Goal: Communication & Community: Share content

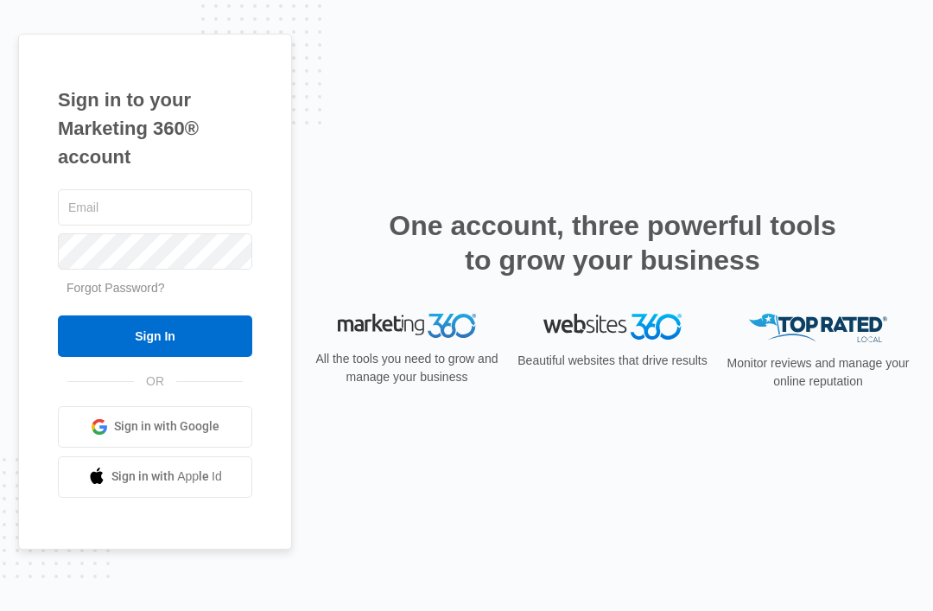
click at [73, 224] on input "text" at bounding box center [155, 207] width 194 height 36
type input "[EMAIL_ADDRESS][DOMAIN_NAME]"
click at [155, 357] on input "Sign In" at bounding box center [155, 335] width 194 height 41
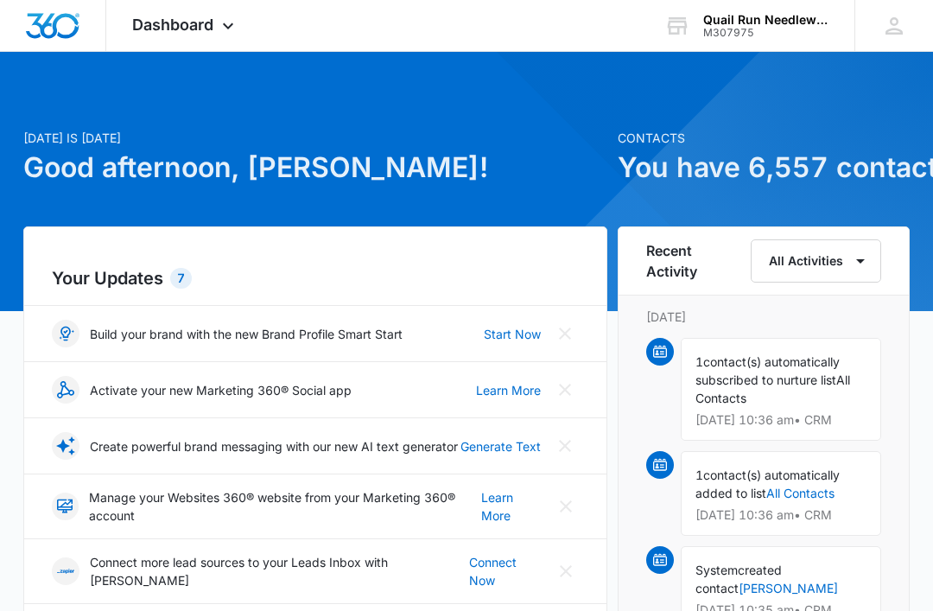
click at [224, 27] on icon at bounding box center [228, 26] width 21 height 21
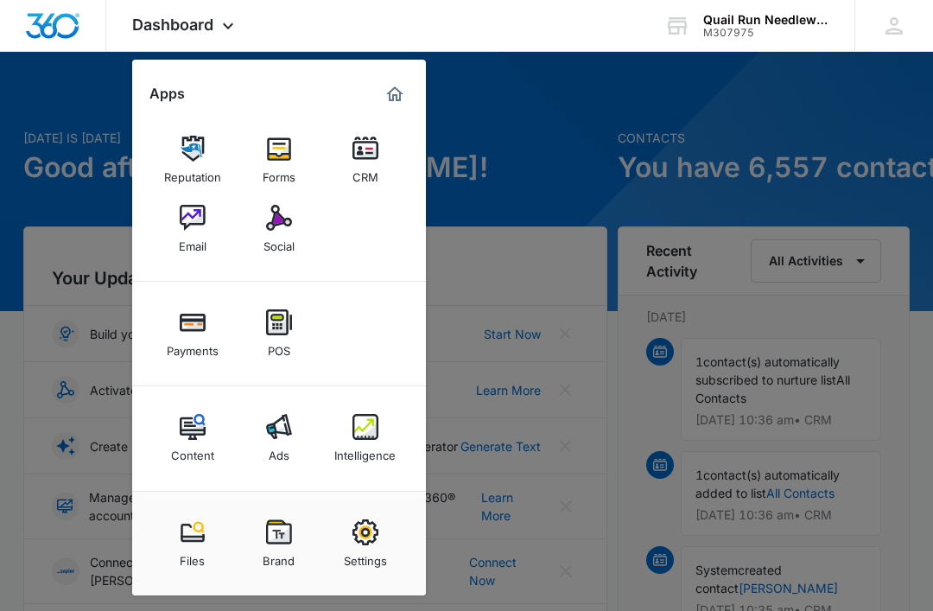
click at [270, 228] on img at bounding box center [279, 218] width 26 height 26
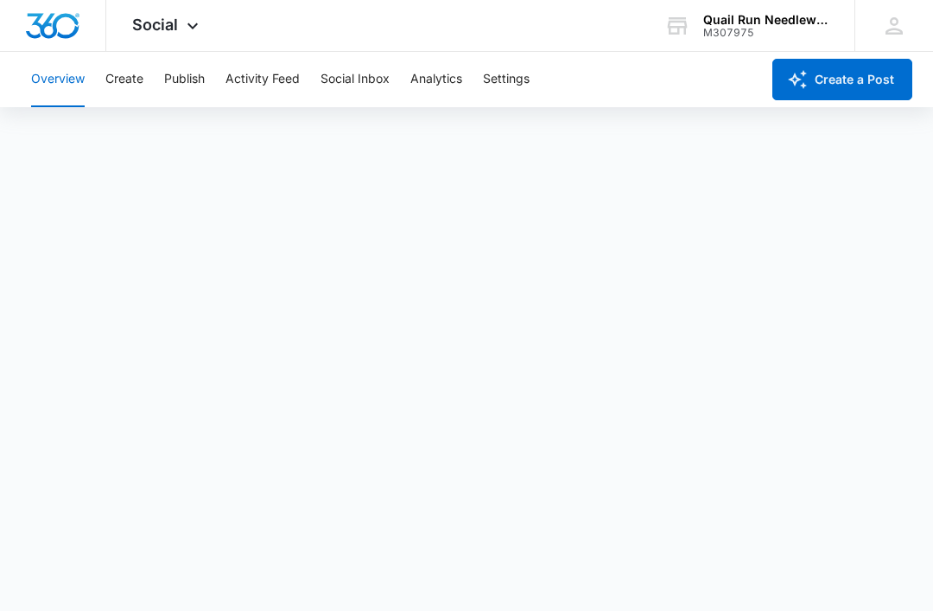
click at [127, 69] on button "Create" at bounding box center [124, 79] width 38 height 55
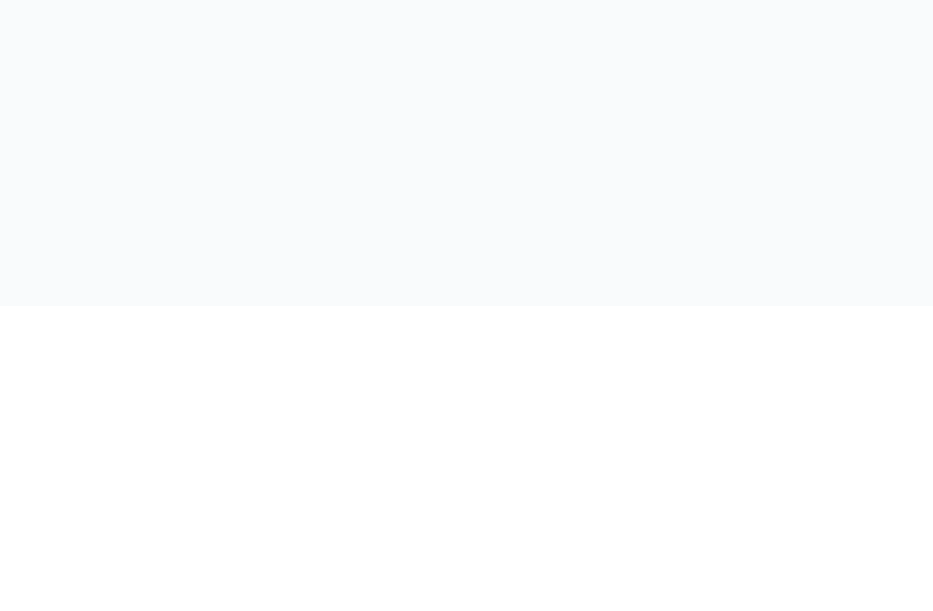
scroll to position [68, 0]
